Goal: Check status

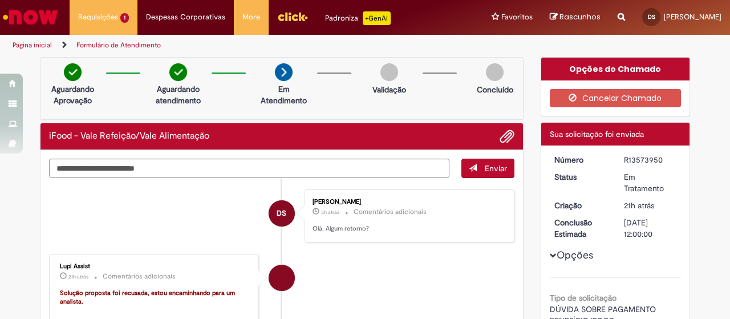
click at [43, 14] on img "Ir para a Homepage" at bounding box center [30, 17] width 59 height 23
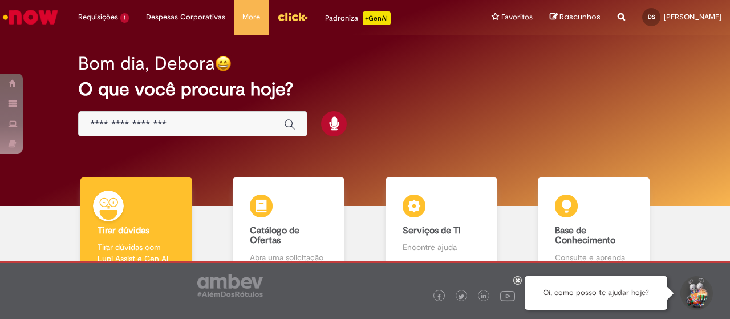
click at [208, 136] on div "Bom dia, Debora O que você procura hoje?" at bounding box center [364, 95] width 613 height 97
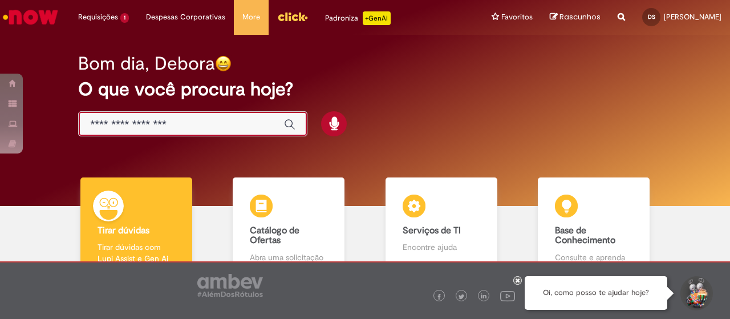
click at [204, 126] on input "Basta digitar aqui" at bounding box center [181, 124] width 183 height 13
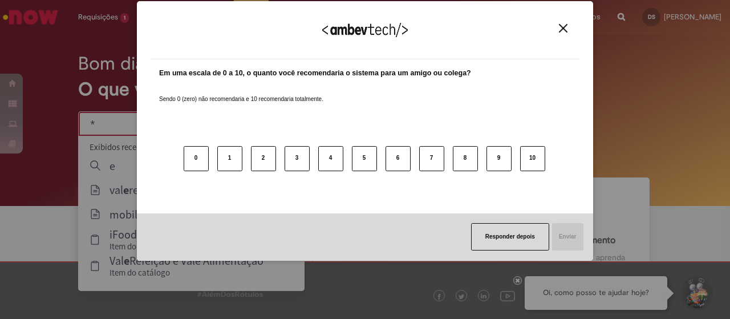
click at [559, 27] on img "Close" at bounding box center [563, 28] width 9 height 9
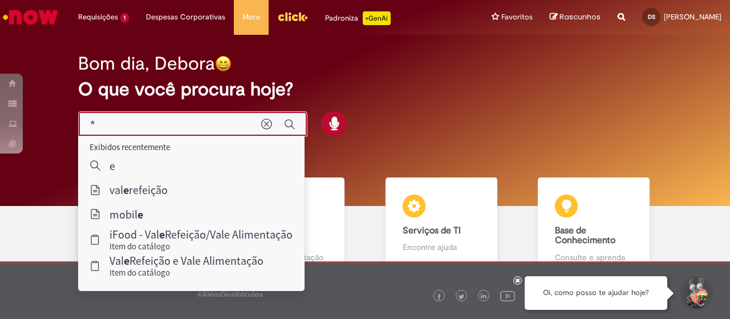
click at [161, 128] on input "*" at bounding box center [170, 124] width 160 height 13
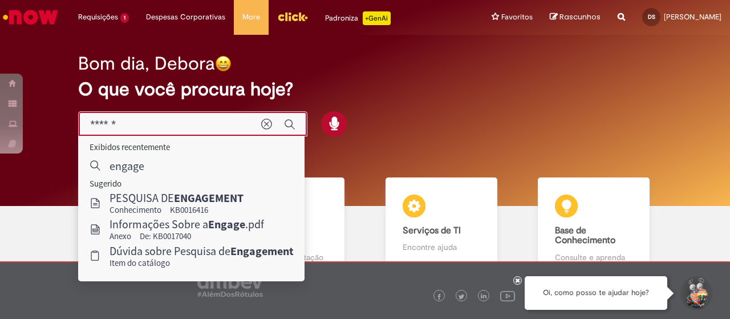
type input "******"
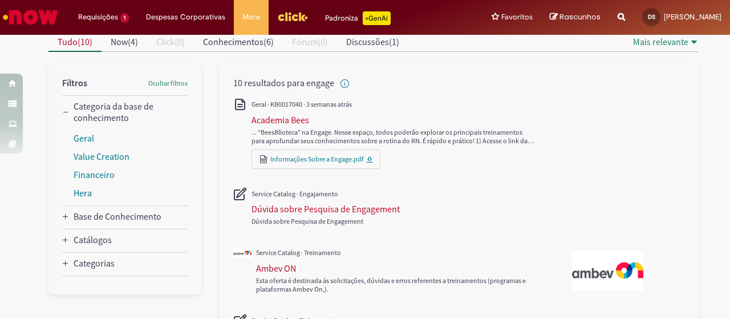
scroll to position [171, 0]
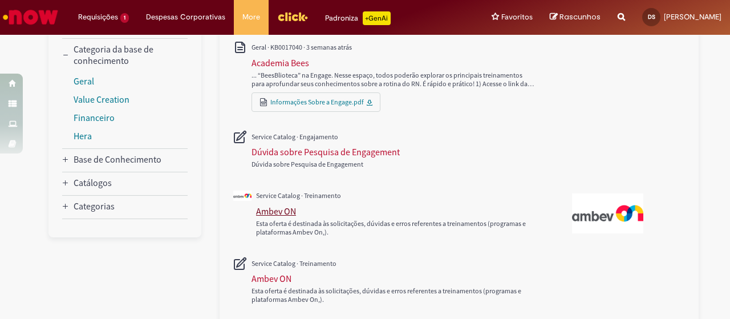
click at [284, 205] on div "Ambev ON" at bounding box center [276, 210] width 40 height 11
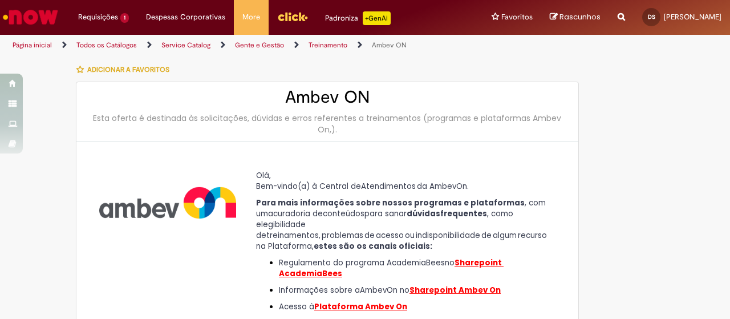
scroll to position [57, 0]
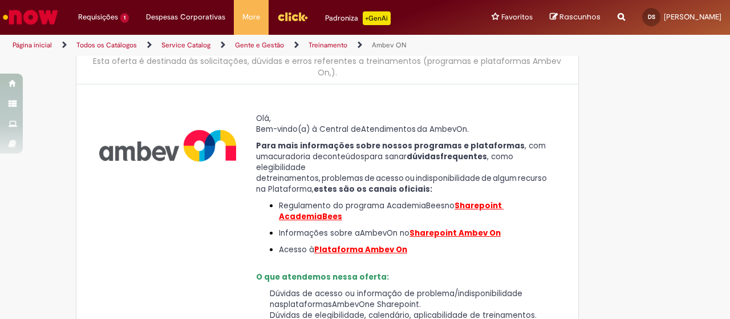
click at [468, 228] on span "Sharepoint Ambev On" at bounding box center [455, 233] width 91 height 11
click at [498, 200] on span "Sharepoint Academia" at bounding box center [391, 211] width 225 height 22
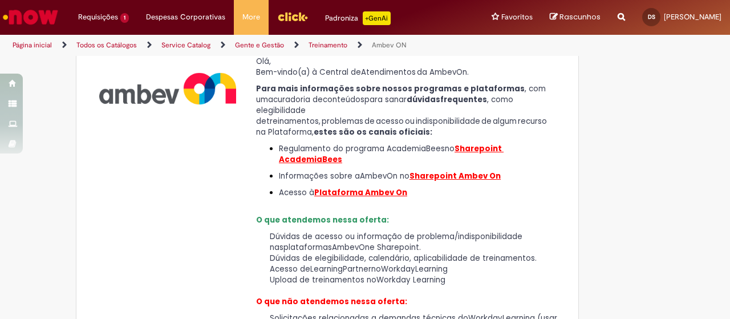
click at [376, 187] on span "Plataforma Ambev On" at bounding box center [360, 192] width 93 height 11
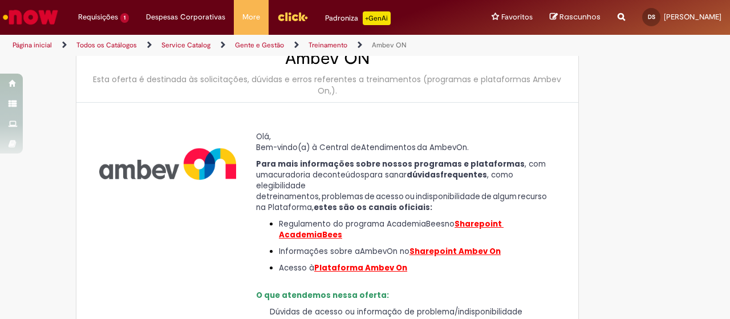
scroll to position [210, 0]
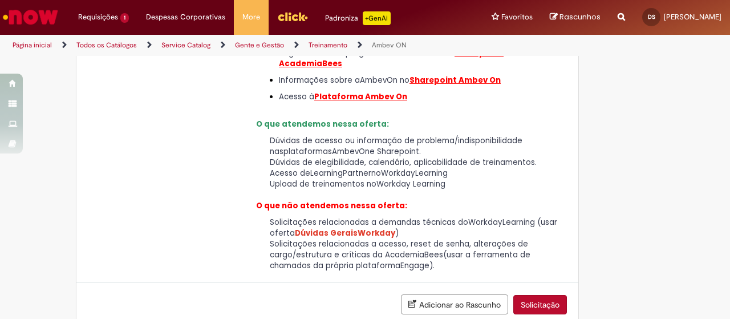
click at [538, 296] on button "Solicitação" at bounding box center [540, 304] width 54 height 19
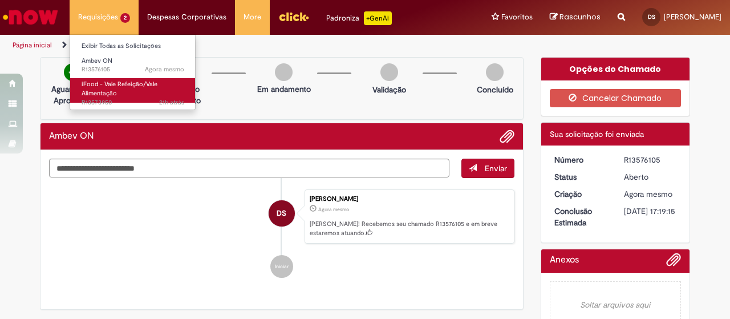
click at [95, 88] on link "iFood - Vale Refeição/Vale Alimentação 21h atrás 21 horas atrás R13573950" at bounding box center [132, 90] width 125 height 25
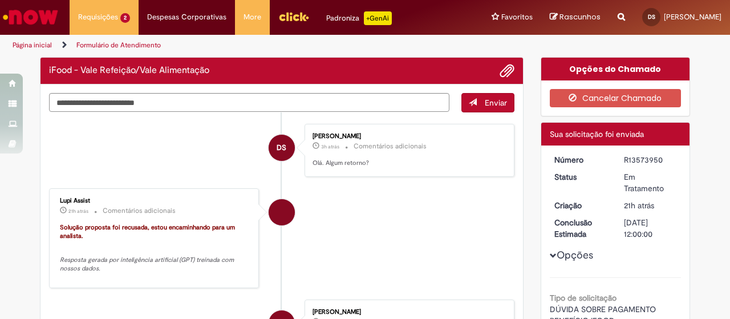
click at [224, 149] on li "DS Debora Alves Martins Dos Santos 3h atrás 3 horas atrás Comentários adicionai…" at bounding box center [281, 150] width 465 height 53
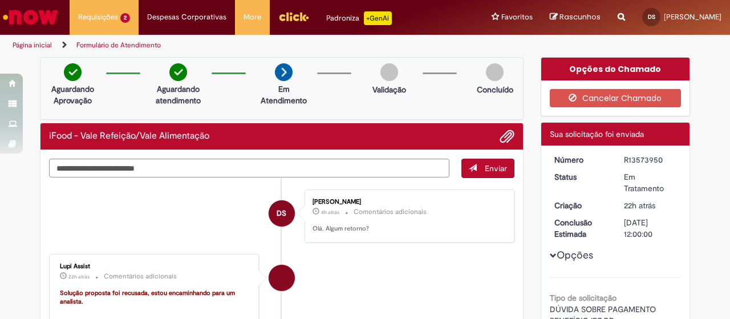
click at [182, 191] on li "DS Debora Alves Martins Dos Santos 4h atrás 4 horas atrás Comentários adicionai…" at bounding box center [281, 215] width 465 height 53
click at [407, 260] on li "Lupi Assist 22h atrás 22 horas atrás Comentários adicionais Solução proposta fo…" at bounding box center [281, 304] width 465 height 100
